Goal: Task Accomplishment & Management: Use online tool/utility

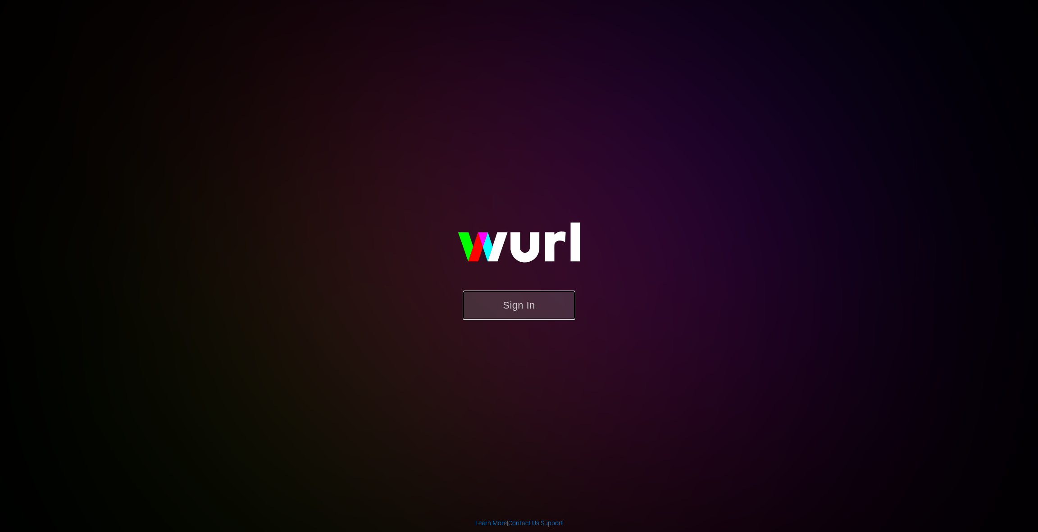
click at [512, 309] on button "Sign In" at bounding box center [519, 305] width 113 height 29
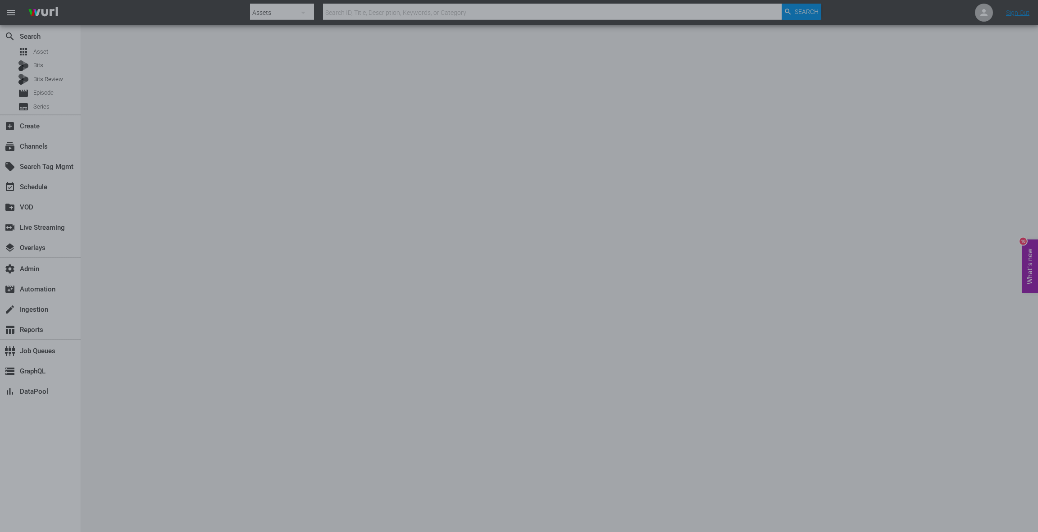
click at [41, 50] on div at bounding box center [519, 266] width 1038 height 532
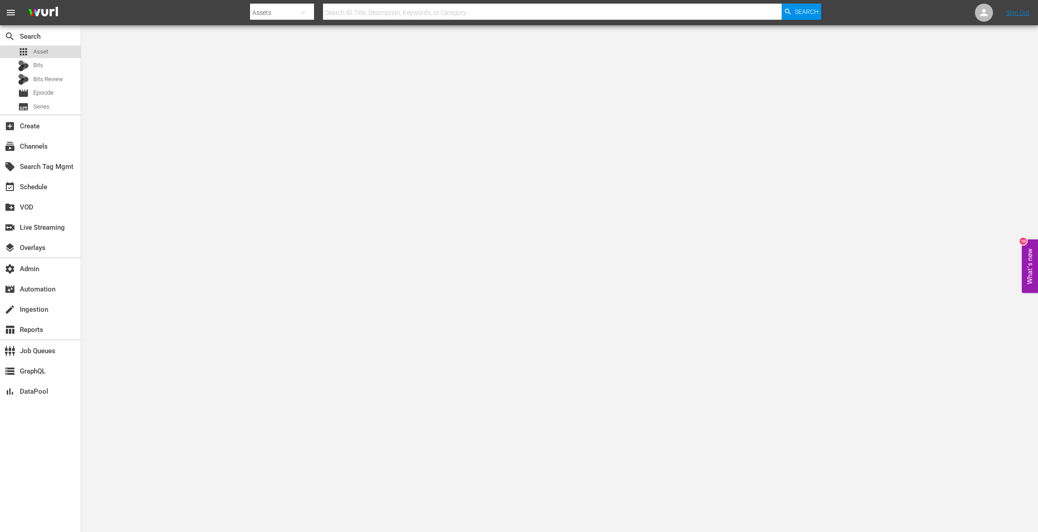
click at [41, 50] on span "Asset" at bounding box center [40, 51] width 15 height 9
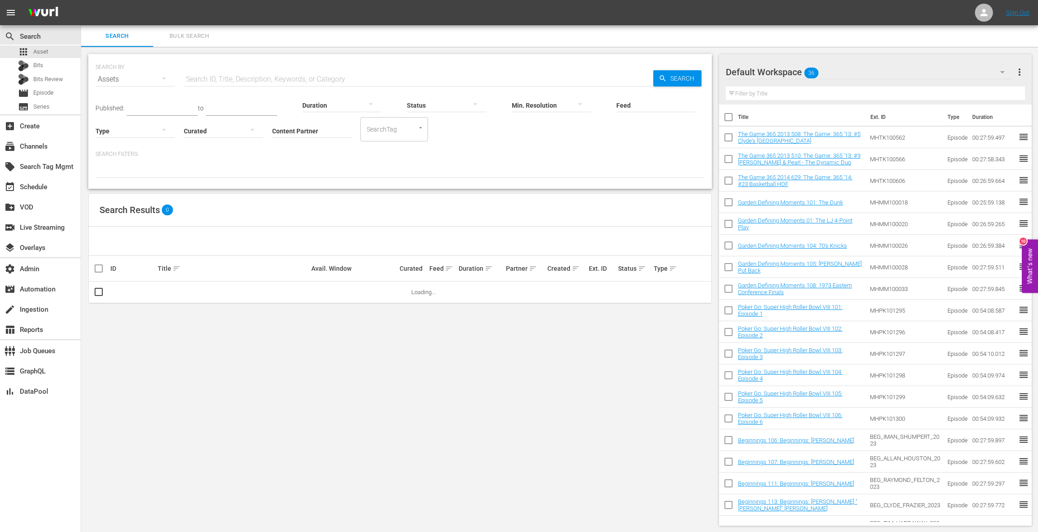
click at [230, 76] on input "text" at bounding box center [418, 79] width 469 height 22
click at [227, 77] on input "text" at bounding box center [418, 79] width 469 height 22
click at [208, 130] on div at bounding box center [223, 130] width 79 height 25
click at [284, 130] on div "Curated Uncurated" at bounding box center [519, 266] width 1038 height 532
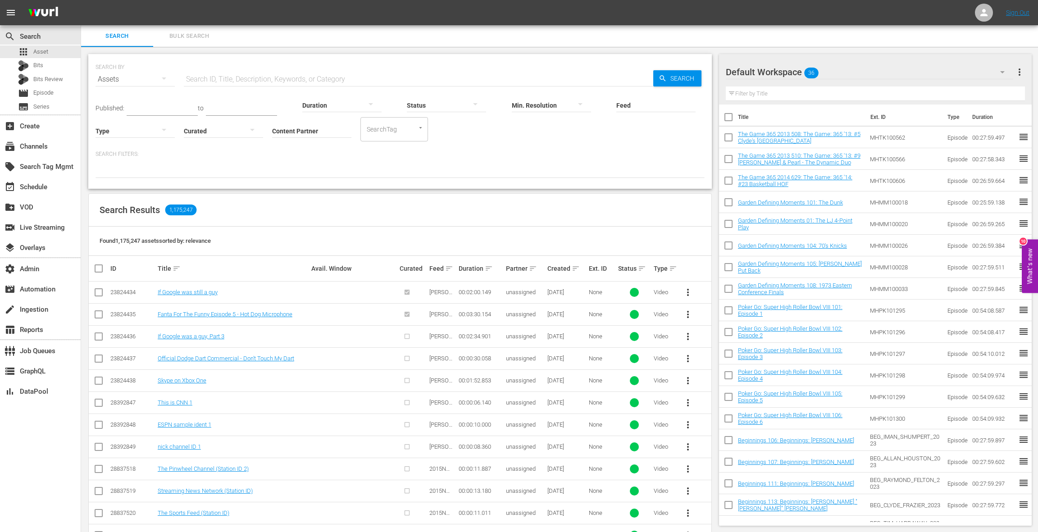
click at [290, 131] on input "Content Partner" at bounding box center [311, 131] width 79 height 32
drag, startPoint x: 305, startPoint y: 178, endPoint x: 296, endPoint y: 156, distance: 24.2
click at [305, 178] on div "Game Show Network (133)" at bounding box center [345, 178] width 132 height 22
type input "Game Show Network (133)"
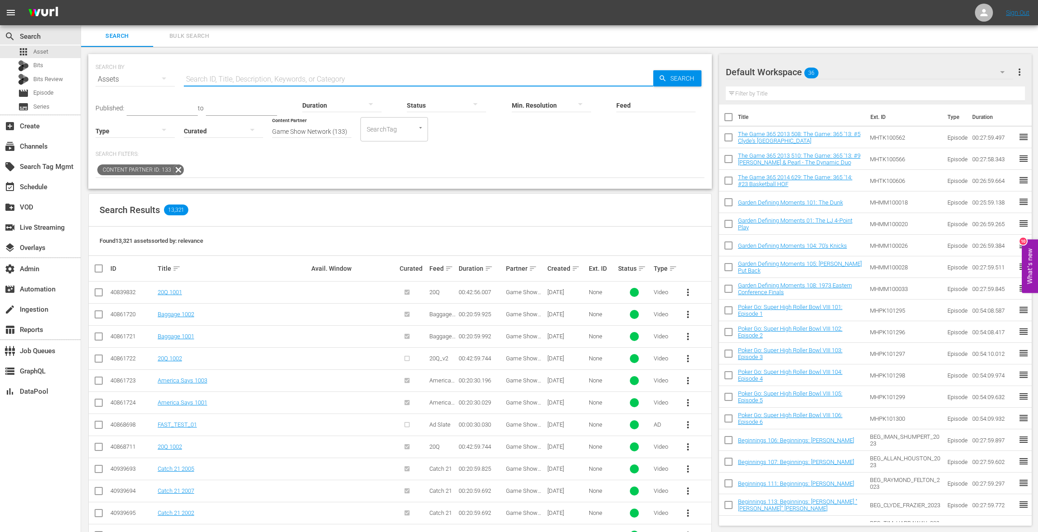
click at [214, 79] on input "text" at bounding box center [418, 79] width 469 height 22
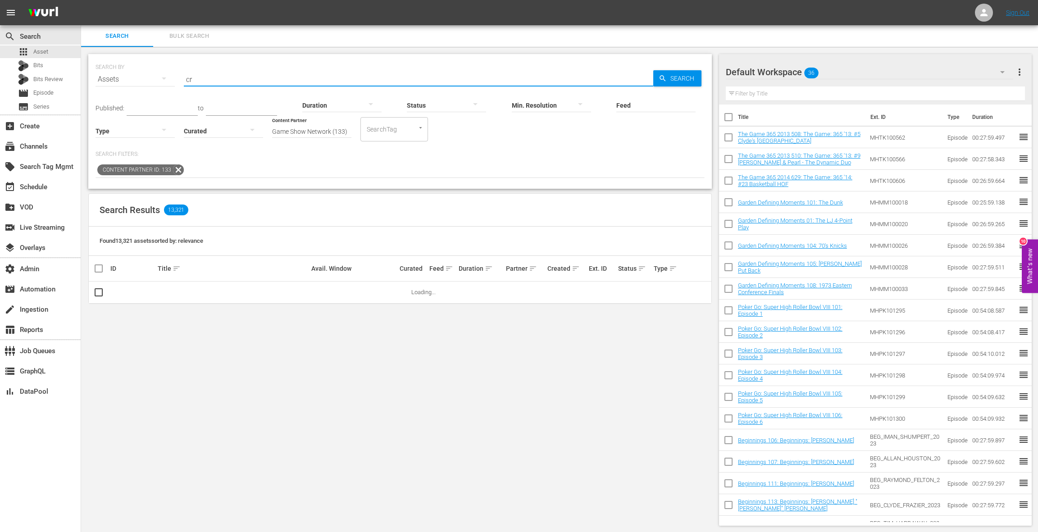
type input "cr"
click at [131, 128] on div at bounding box center [135, 130] width 79 height 25
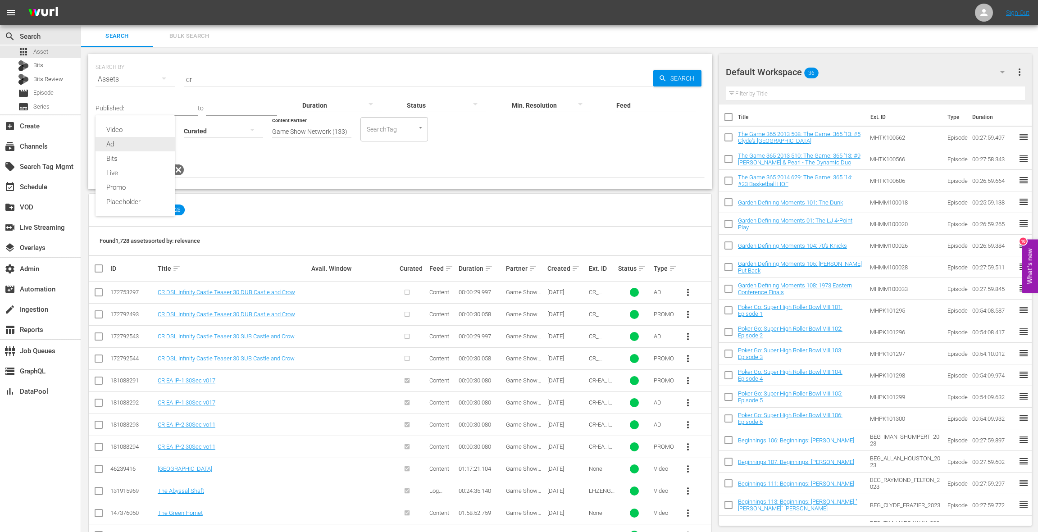
click at [130, 145] on div "Ad" at bounding box center [135, 144] width 79 height 14
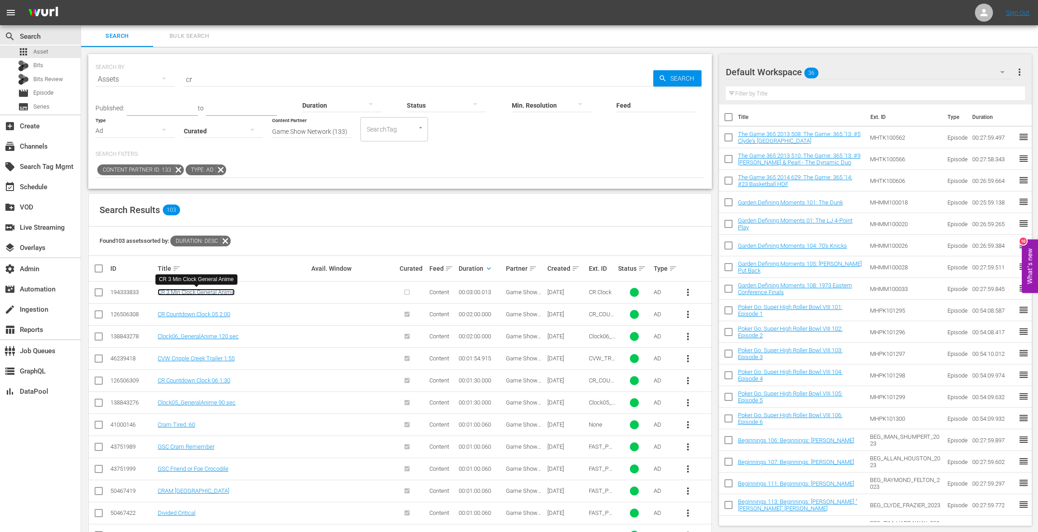
click at [230, 293] on link "CR 3 Min Clock General Anime" at bounding box center [196, 292] width 77 height 7
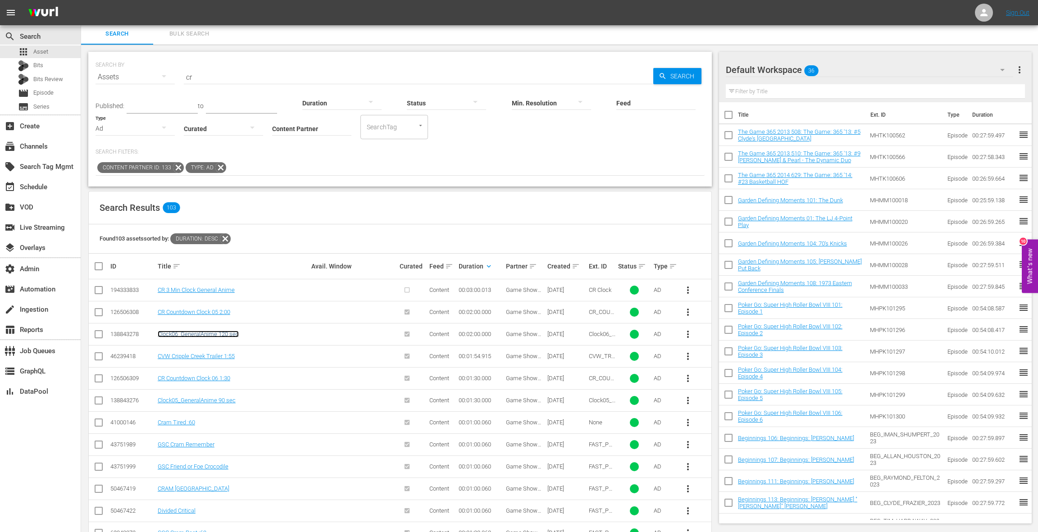
click at [214, 333] on link "Clock06_GeneralAnime 120 sec" at bounding box center [198, 334] width 81 height 7
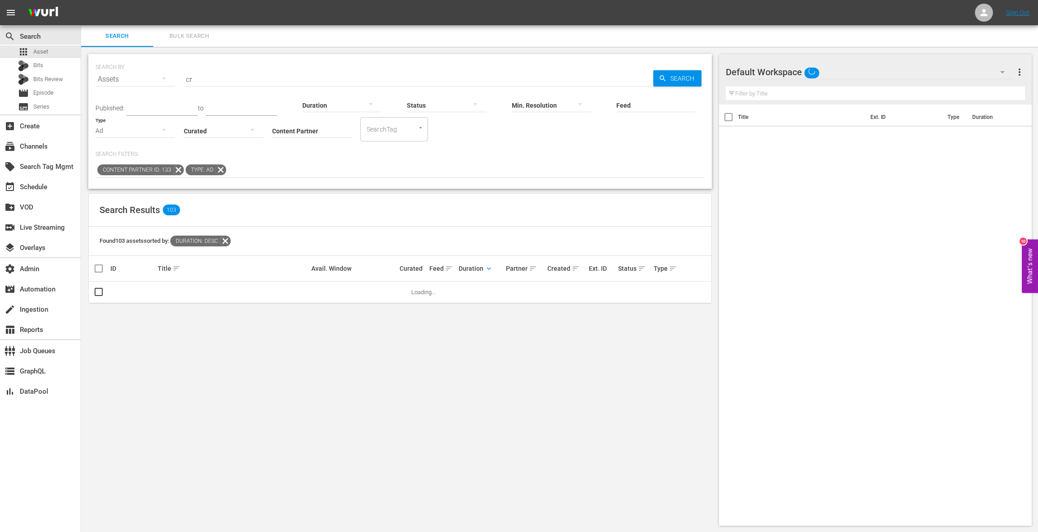
scroll to position [1, 0]
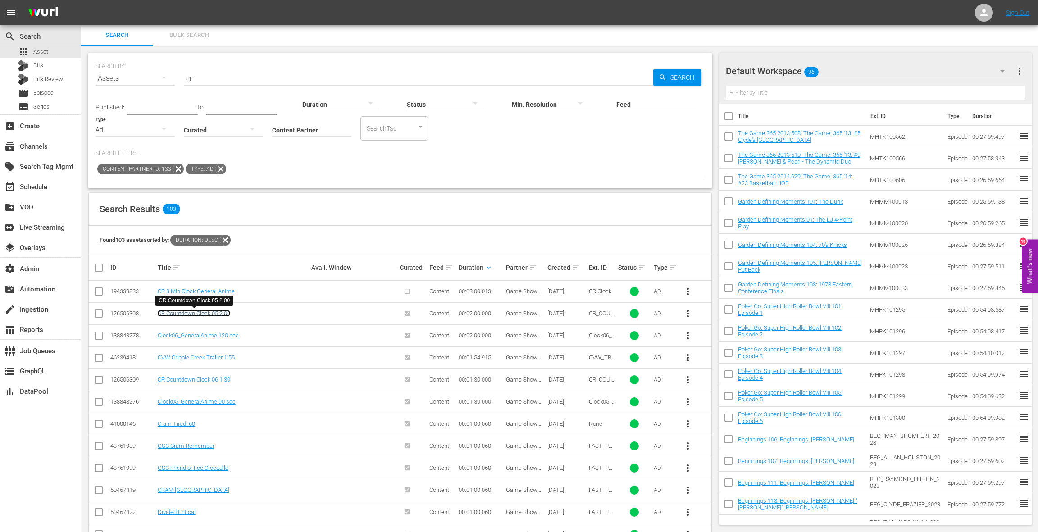
click at [197, 314] on link "CR Countdown Clock 05 2:00" at bounding box center [194, 313] width 73 height 7
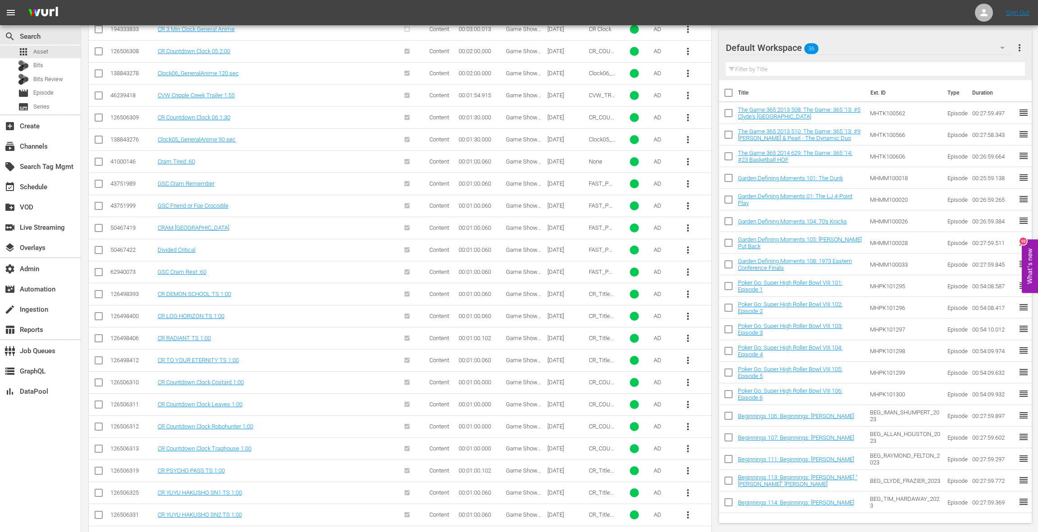
scroll to position [307, 0]
click at [205, 248] on link "CR DEMON SCHOOL TS 1:00" at bounding box center [194, 249] width 73 height 7
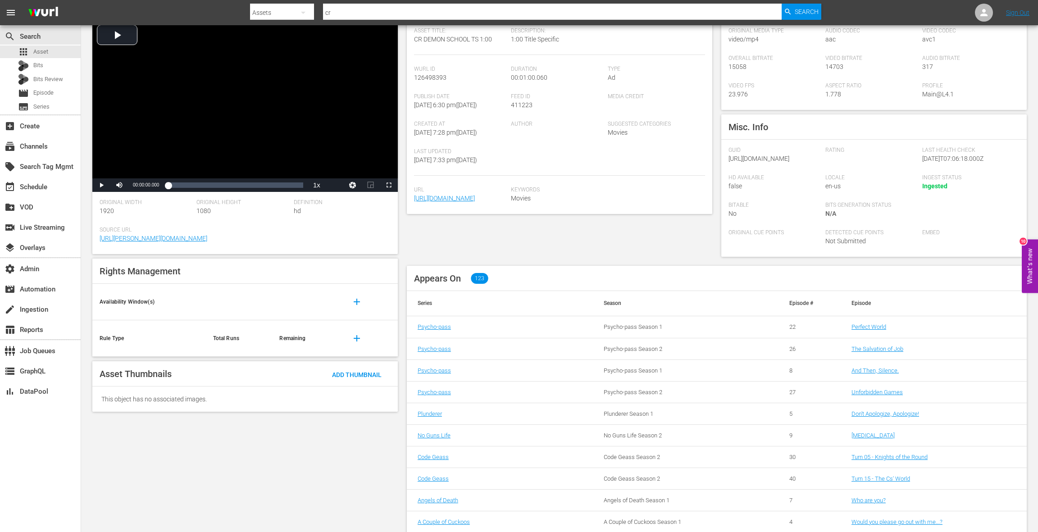
scroll to position [77, 0]
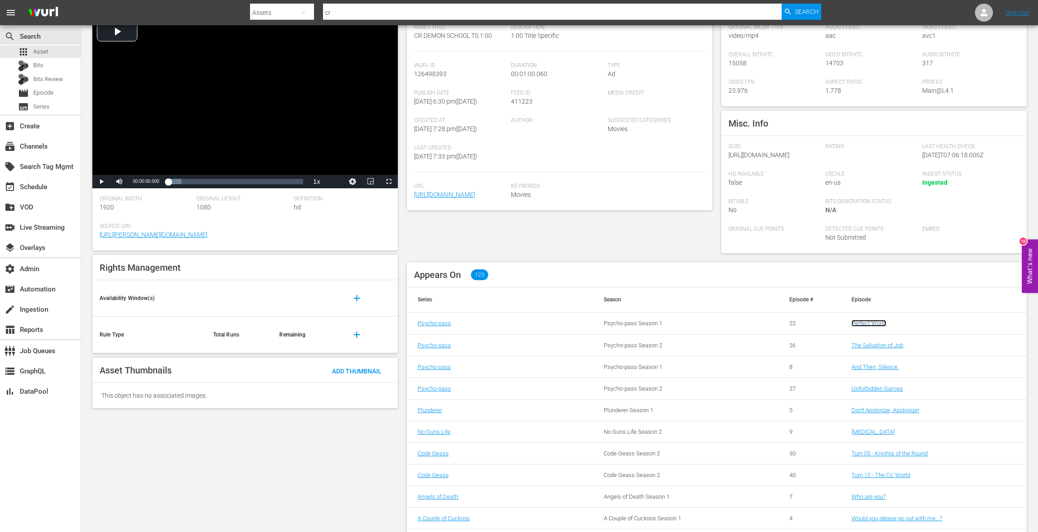
click at [878, 327] on link "Perfect World" at bounding box center [868, 323] width 35 height 7
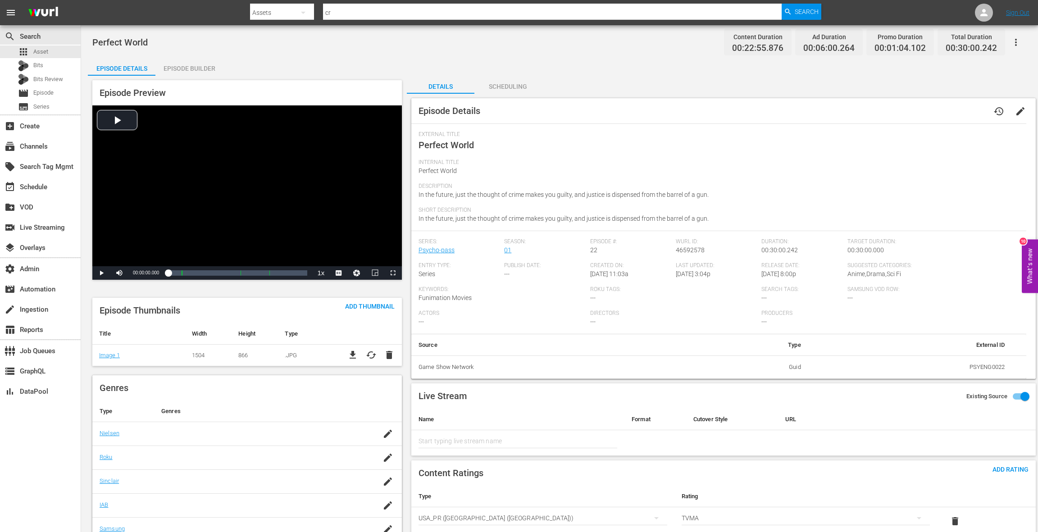
drag, startPoint x: 202, startPoint y: 72, endPoint x: 348, endPoint y: 144, distance: 162.4
click at [203, 72] on div "Episode Builder" at bounding box center [189, 69] width 68 height 22
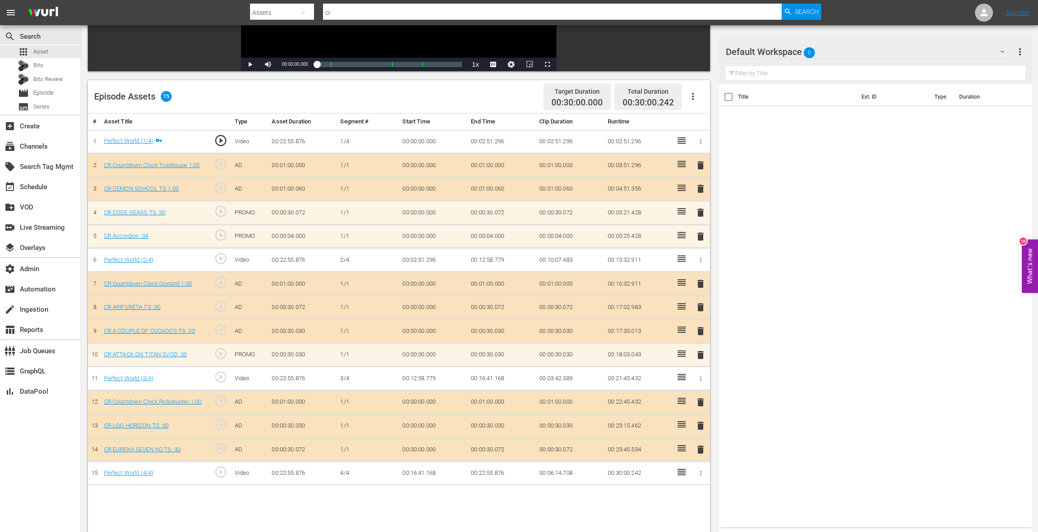
scroll to position [180, 0]
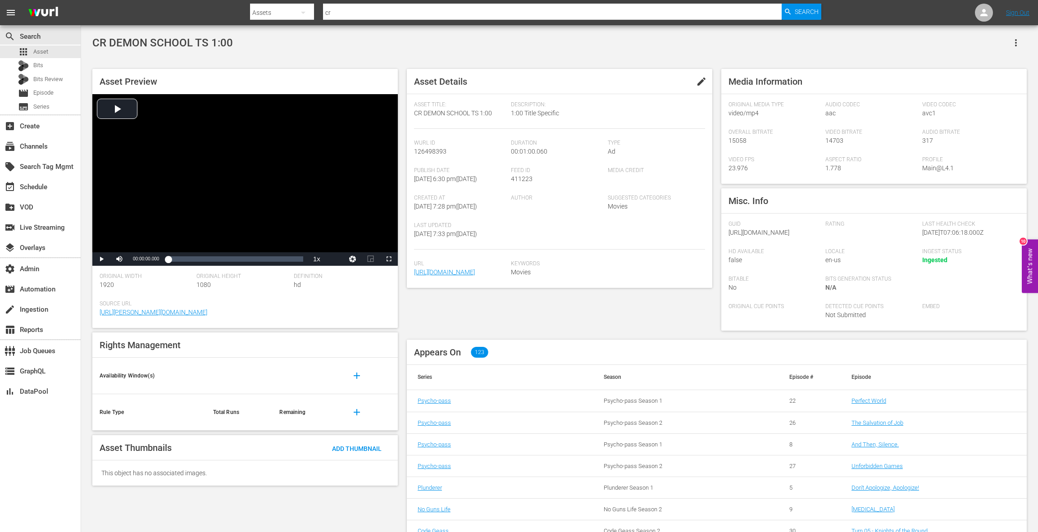
scroll to position [77, 0]
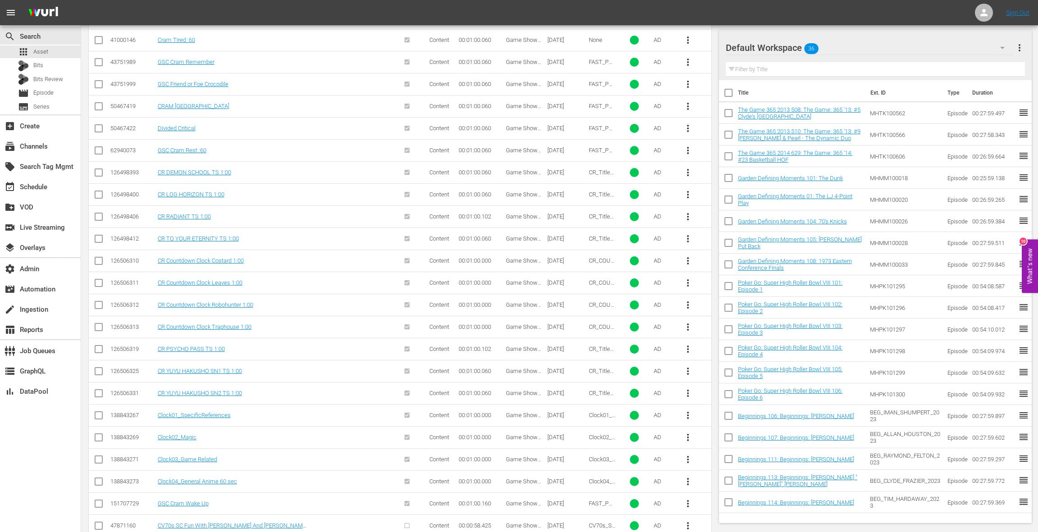
scroll to position [424, 0]
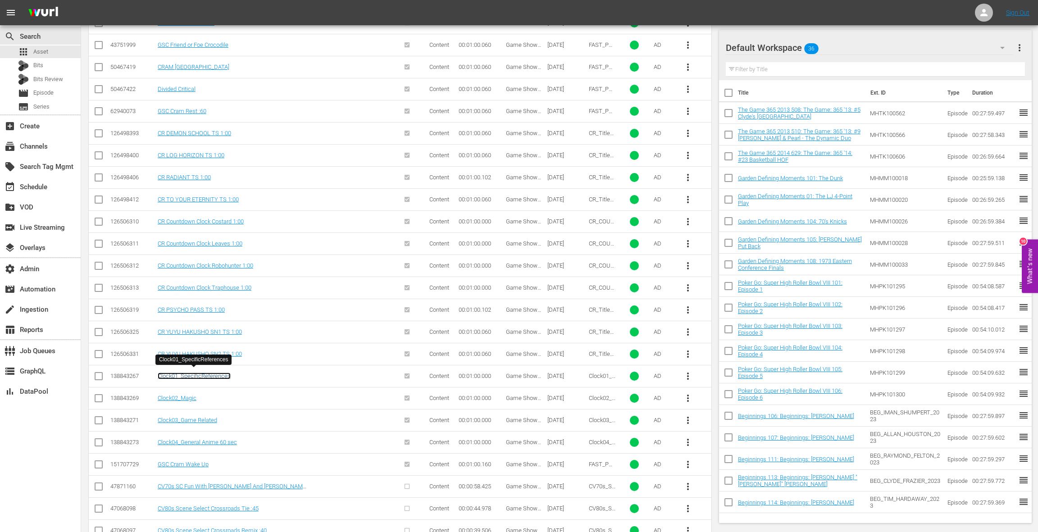
click at [224, 373] on link "Clock01_SpecificReferences" at bounding box center [194, 376] width 73 height 7
